Goal: Navigation & Orientation: Find specific page/section

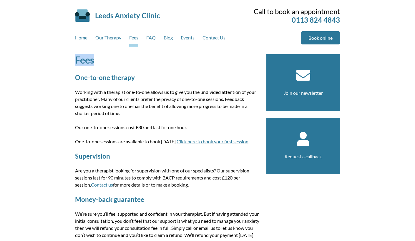
drag, startPoint x: 74, startPoint y: 59, endPoint x: 95, endPoint y: 58, distance: 20.9
click at [95, 58] on div "Fees One-to-one therapy Working with a therapist one-to-one allows us to give y…" at bounding box center [207, 153] width 279 height 213
copy h1 "Fees"
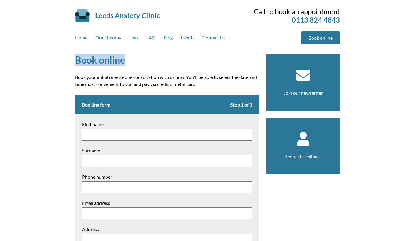
drag, startPoint x: 75, startPoint y: 62, endPoint x: 136, endPoint y: 64, distance: 61.0
click at [136, 64] on h1 "Book online" at bounding box center [167, 59] width 184 height 11
copy h1 "Book online"
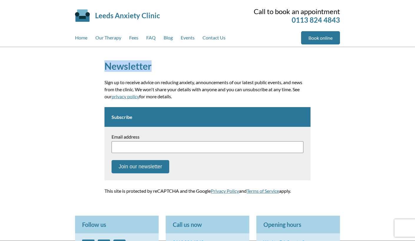
drag, startPoint x: 84, startPoint y: 65, endPoint x: 184, endPoint y: 63, distance: 99.9
click at [184, 63] on div "Newsletter Sign up to receive advice on reducing anxiety, announcements of our …" at bounding box center [207, 128] width 415 height 162
copy h1 "Newsletter"
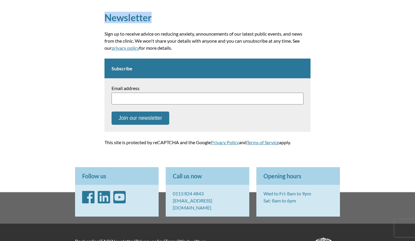
scroll to position [92, 0]
